Goal: Task Accomplishment & Management: Manage account settings

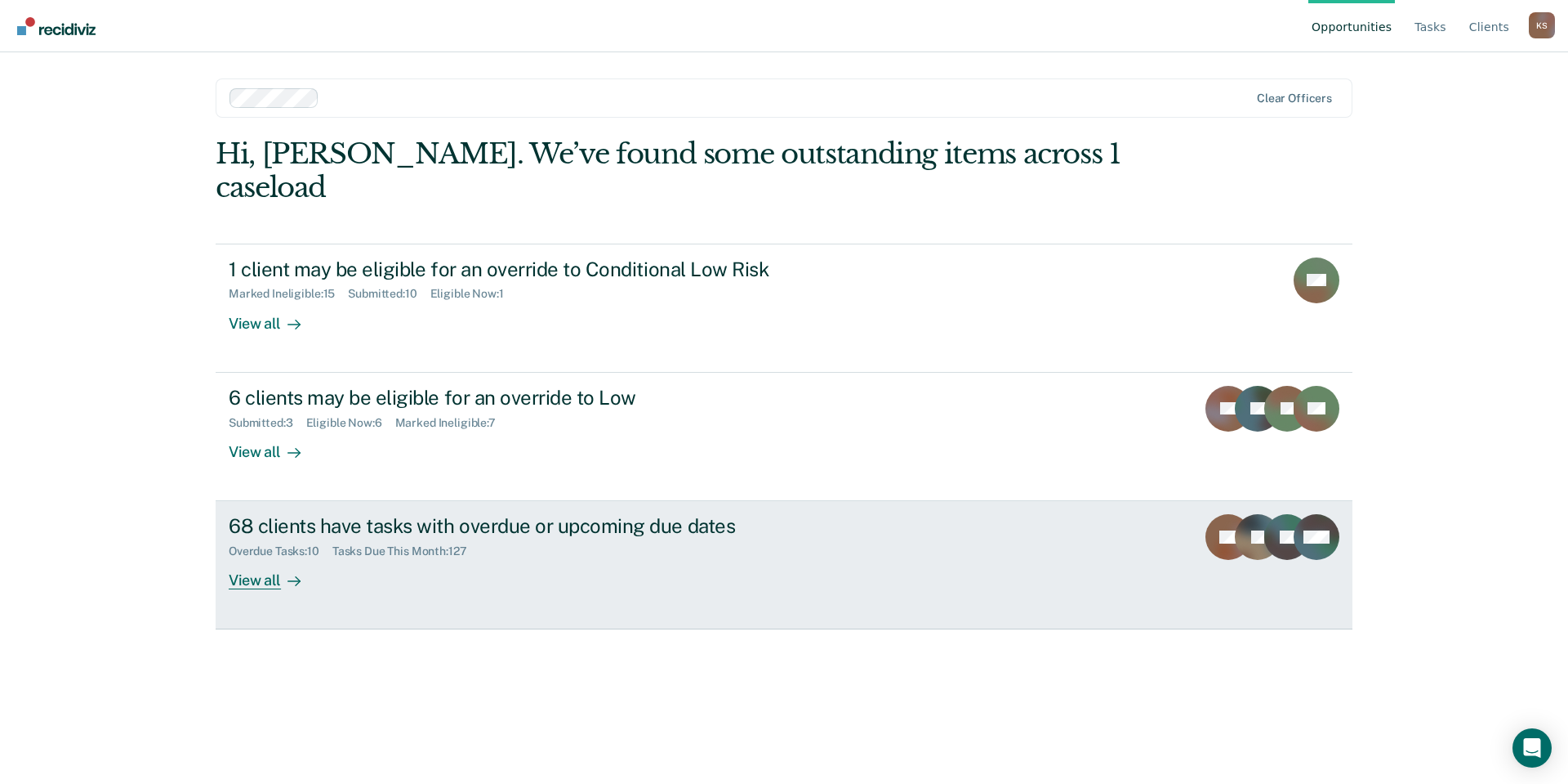
click at [468, 514] on div "68 clients have tasks with overdue or upcoming due dates" at bounding box center [515, 525] width 573 height 24
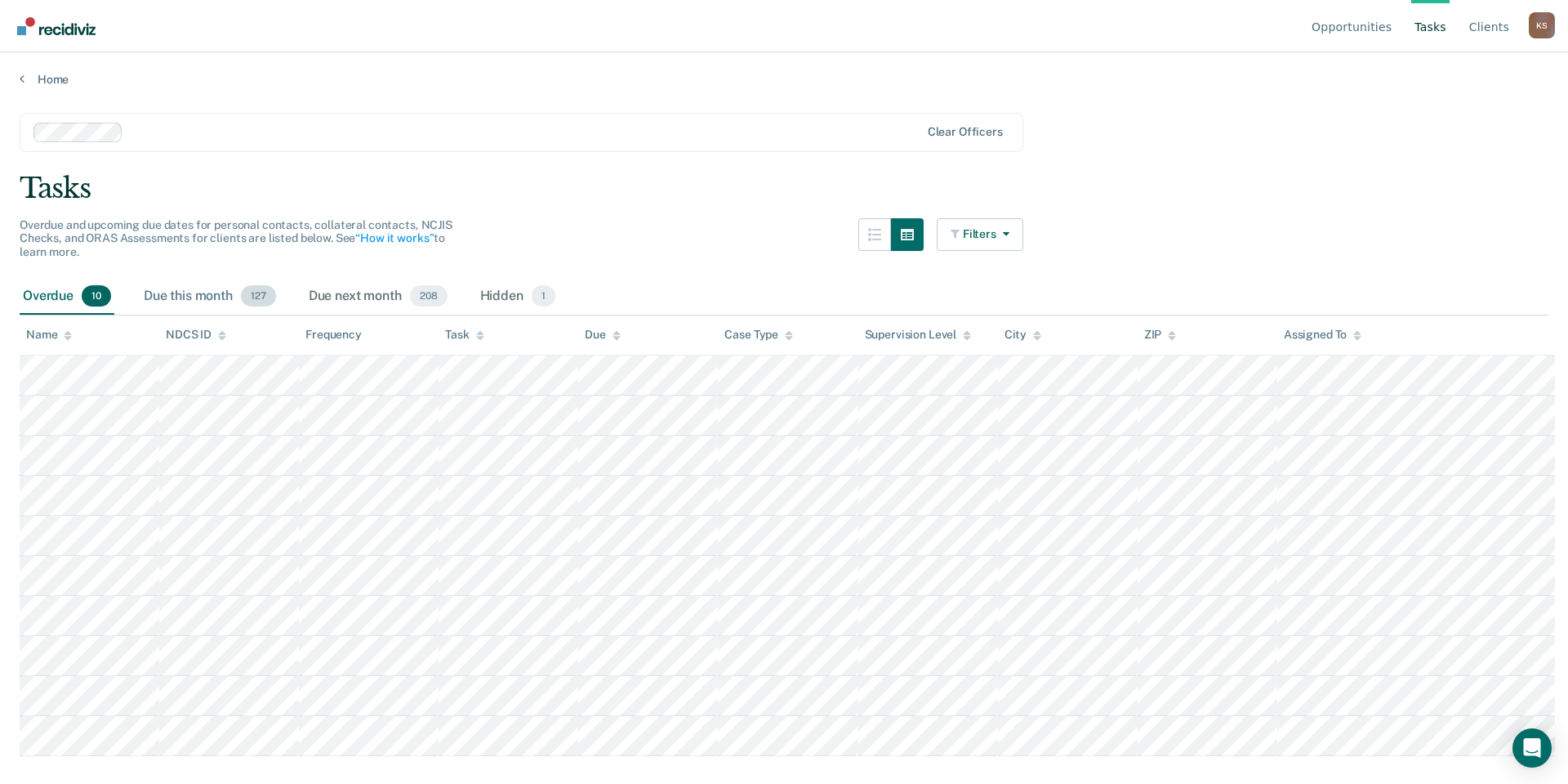
click at [185, 279] on div "Due this month 127" at bounding box center [210, 296] width 139 height 36
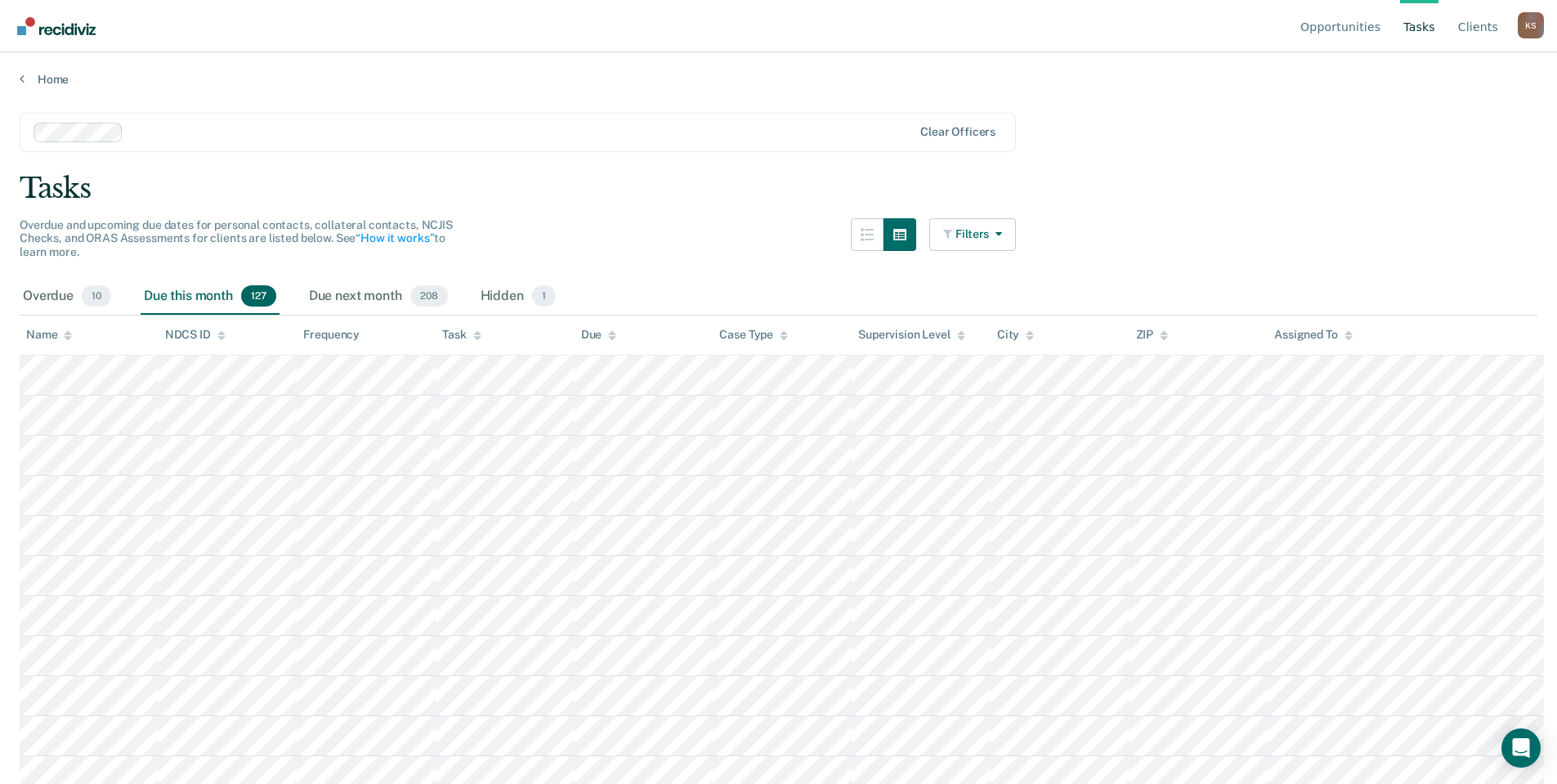
click at [451, 328] on div "Task" at bounding box center [461, 334] width 39 height 14
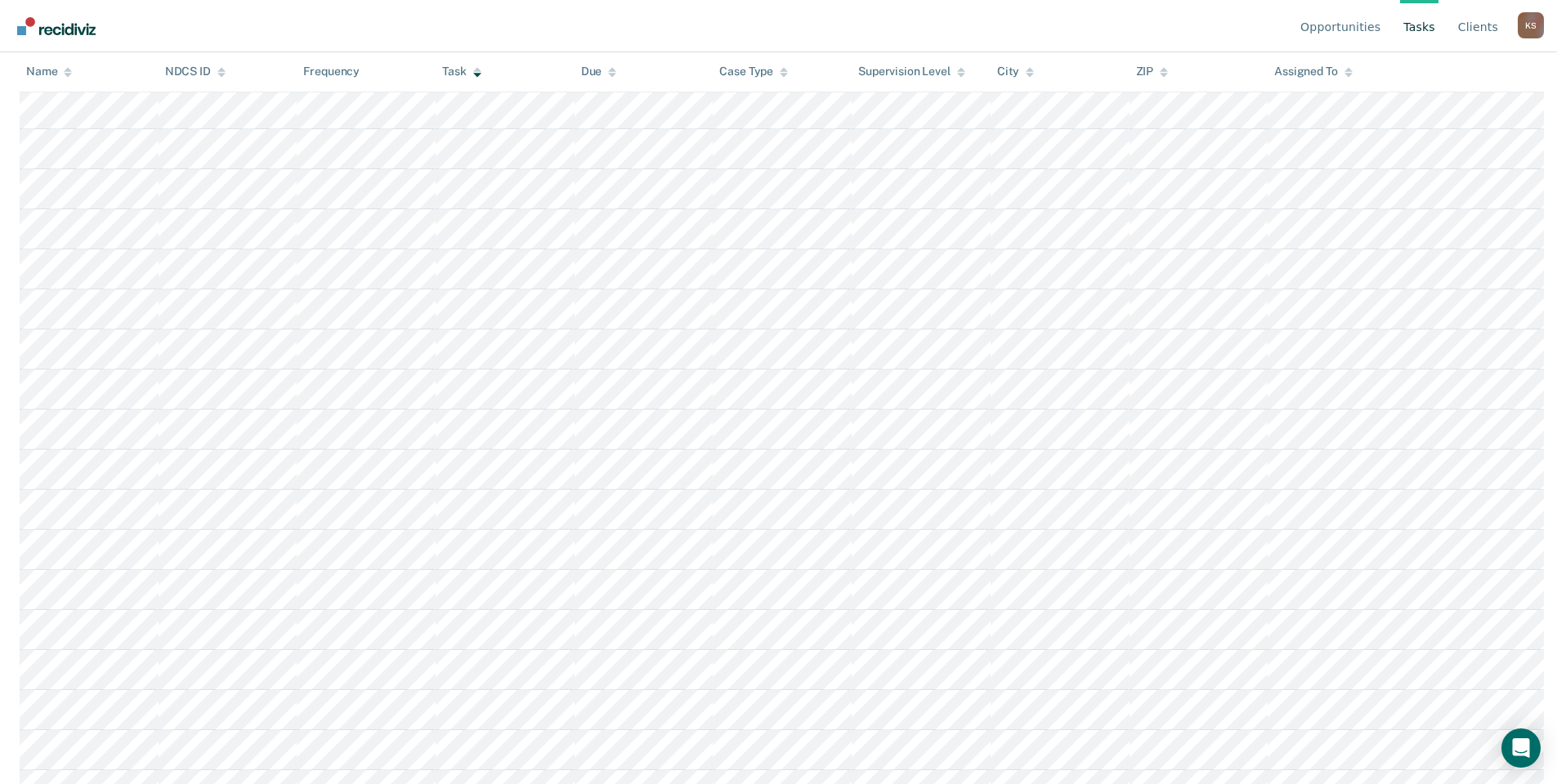
scroll to position [1656, 0]
click at [323, 65] on div "Frequency" at bounding box center [331, 72] width 56 height 14
click at [345, 63] on th "Frequency" at bounding box center [366, 72] width 139 height 40
